Goal: Check status: Check status

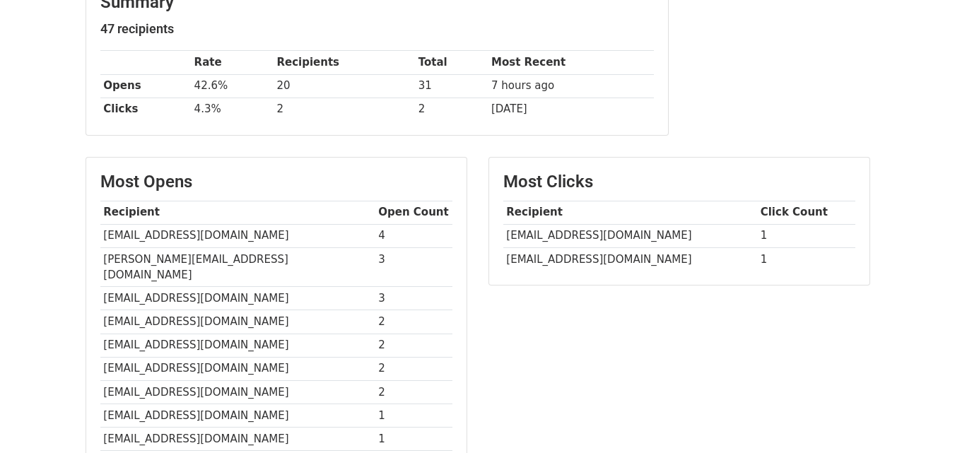
scroll to position [212, 0]
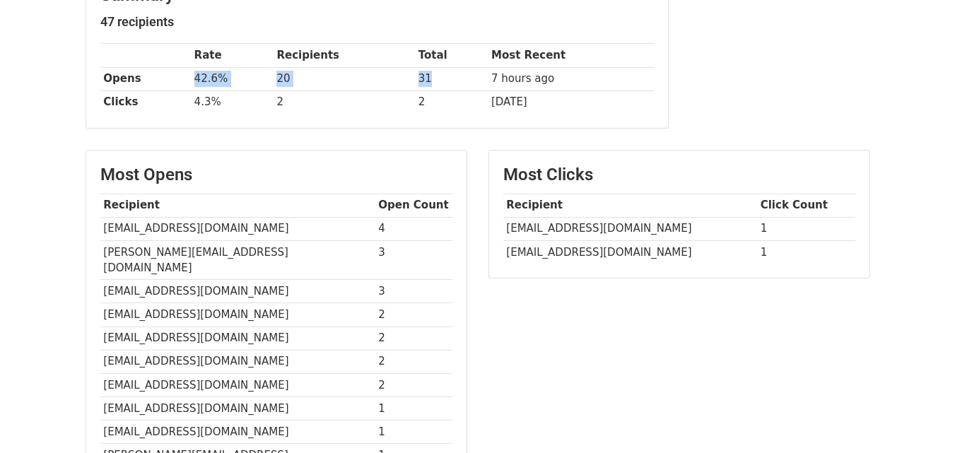
drag, startPoint x: 194, startPoint y: 76, endPoint x: 453, endPoint y: 76, distance: 258.8
click at [453, 76] on tr "Opens 42.6% 20 31 7 hours ago" at bounding box center [377, 78] width 554 height 23
click at [453, 76] on td "31" at bounding box center [451, 78] width 73 height 23
drag, startPoint x: 194, startPoint y: 103, endPoint x: 441, endPoint y: 99, distance: 247.5
click at [441, 99] on tr "Clicks 4.3% 2 2 1 day ago" at bounding box center [377, 102] width 554 height 23
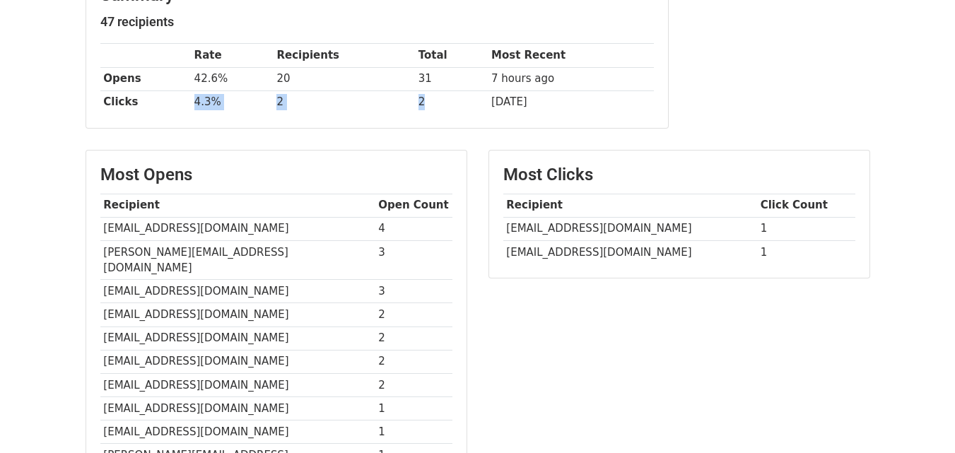
click at [441, 99] on td "2" at bounding box center [451, 102] width 73 height 23
drag, startPoint x: 437, startPoint y: 99, endPoint x: 180, endPoint y: 102, distance: 257.4
click at [180, 102] on tr "Clicks 4.3% 2 2 1 day ago" at bounding box center [377, 102] width 554 height 23
click at [189, 101] on th "Clicks" at bounding box center [145, 102] width 91 height 23
drag, startPoint x: 192, startPoint y: 100, endPoint x: 443, endPoint y: 105, distance: 250.3
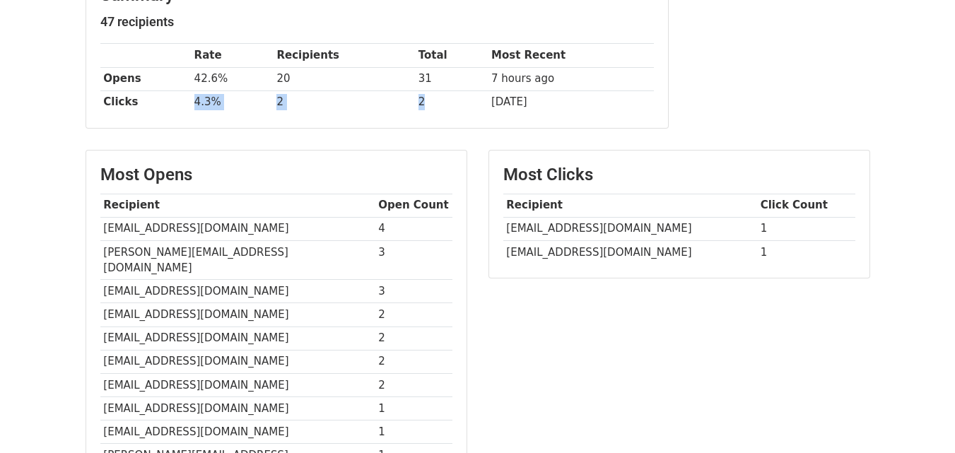
click at [443, 105] on tr "Clicks 4.3% 2 2 1 day ago" at bounding box center [377, 102] width 554 height 23
click at [443, 105] on td "2" at bounding box center [451, 102] width 73 height 23
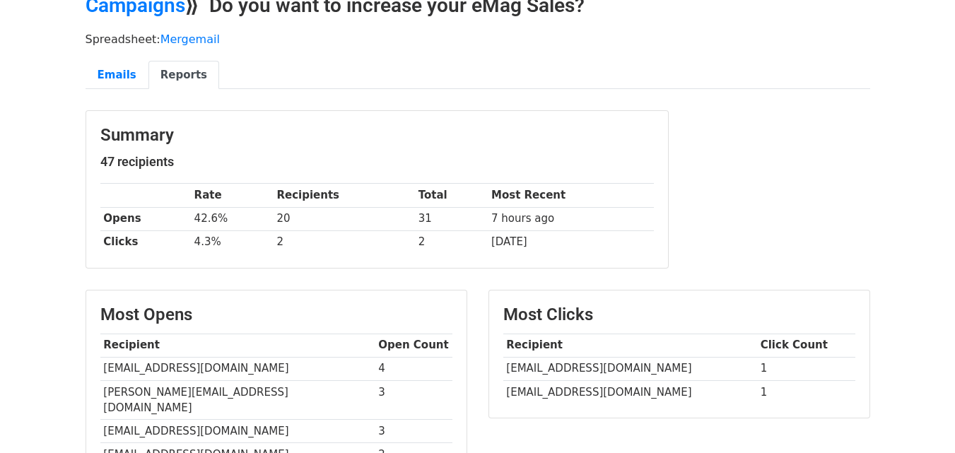
scroll to position [71, 0]
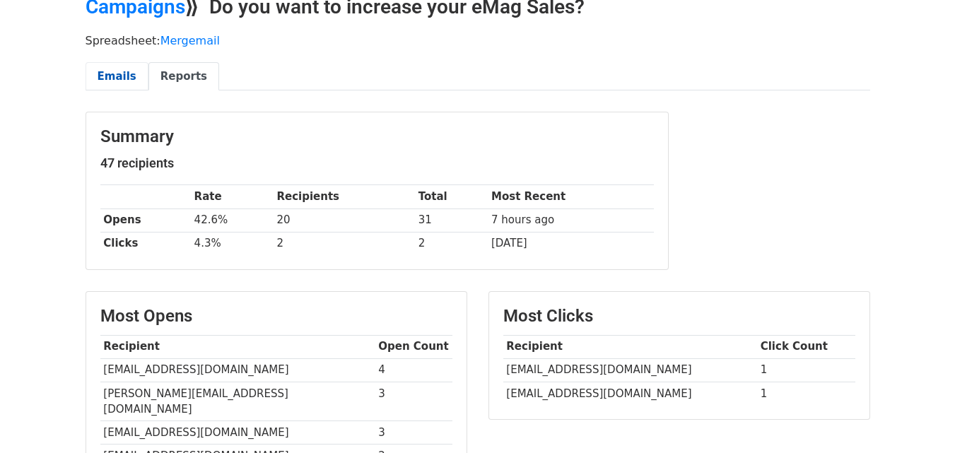
click at [122, 68] on link "Emails" at bounding box center [117, 76] width 63 height 29
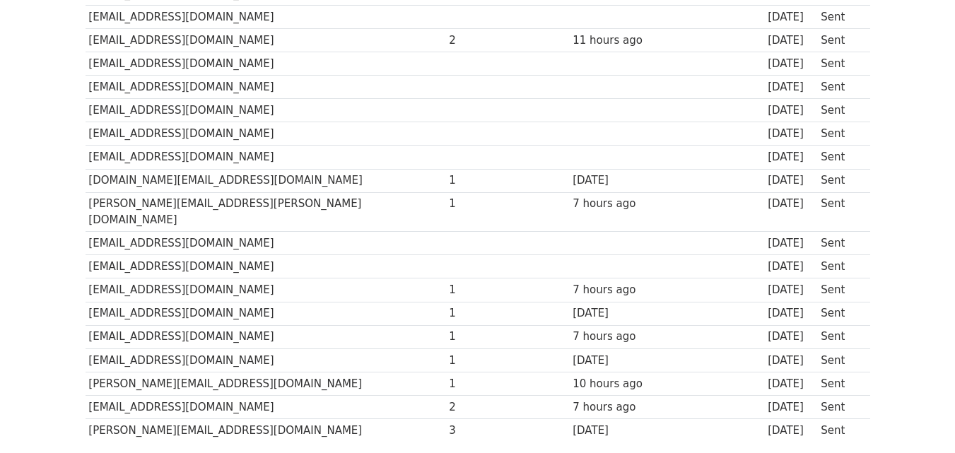
scroll to position [1008, 0]
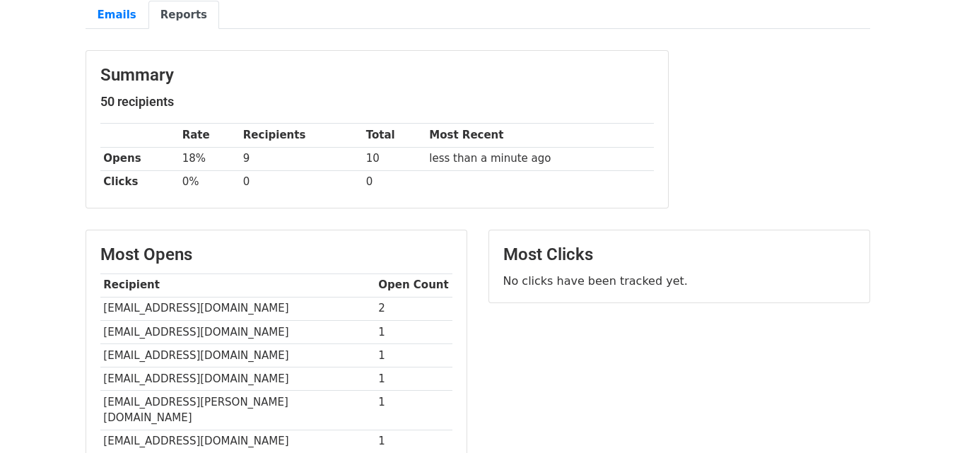
scroll to position [71, 0]
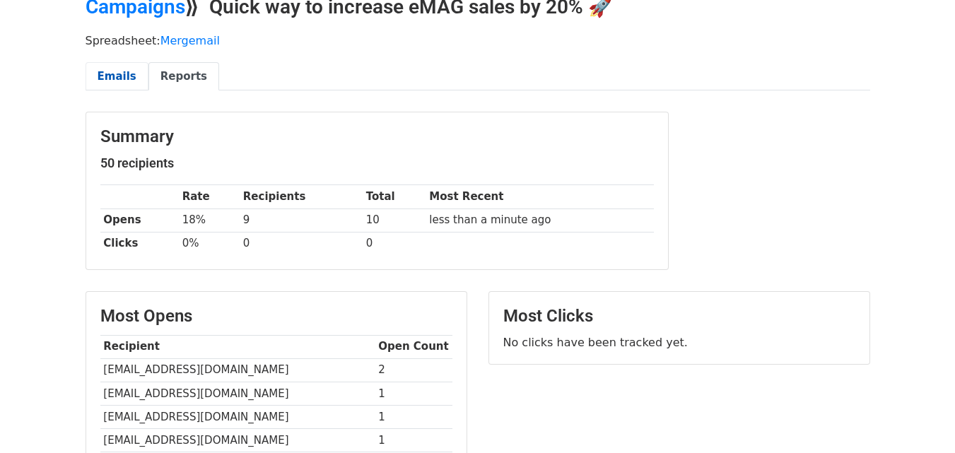
click at [103, 65] on link "Emails" at bounding box center [117, 76] width 63 height 29
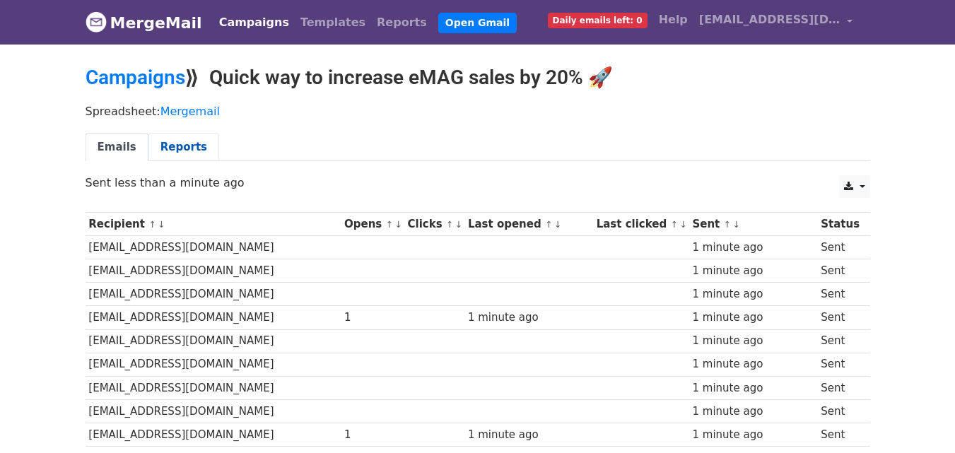
click at [187, 146] on link "Reports" at bounding box center [183, 147] width 71 height 29
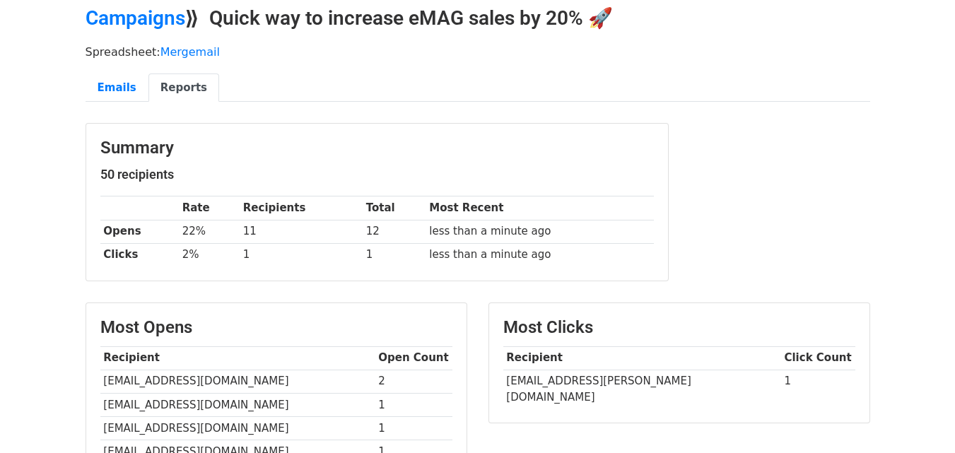
scroll to position [55, 0]
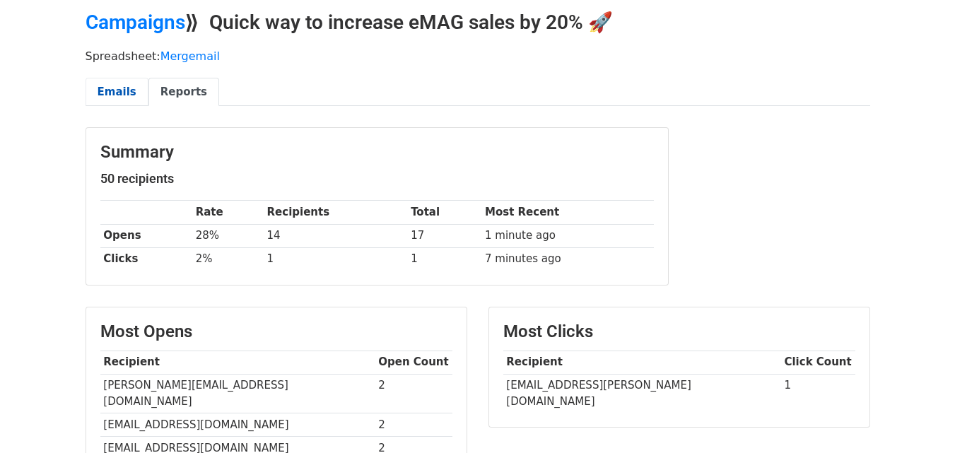
click at [117, 98] on link "Emails" at bounding box center [117, 92] width 63 height 29
